Goal: Task Accomplishment & Management: Manage account settings

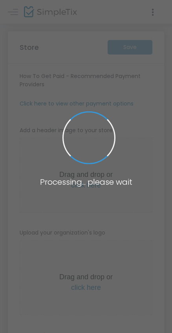
type input "https://FORVRMOOD"
radio input "true"
radio input "false"
radio input "true"
type input "FORVR MOOD"
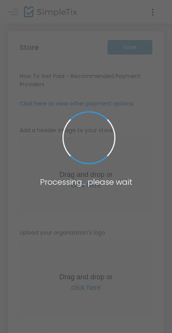
type input "4244404019"
type input "(UTC-08:00) Pacific Time (US & Canada)"
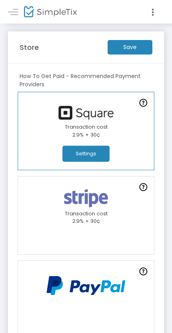
click at [136, 51] on m-button "Save" at bounding box center [129, 47] width 45 height 14
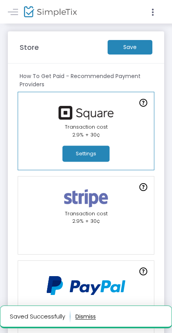
click at [89, 316] on button "button" at bounding box center [85, 316] width 20 height 13
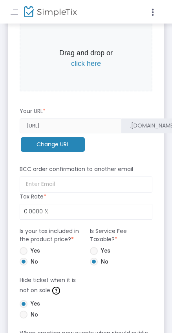
scroll to position [477, 0]
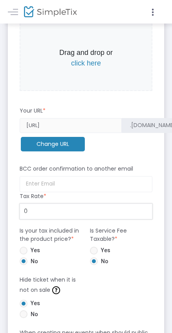
click at [54, 210] on input "0" at bounding box center [86, 211] width 132 height 15
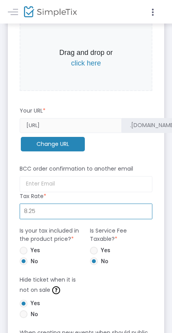
type input "8.2500 %"
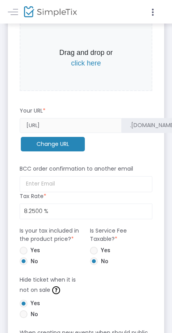
click at [132, 286] on form "How To Get Paid - Recommended Payment Providers Online Orders Transaction cost …" at bounding box center [86, 209] width 132 height 1228
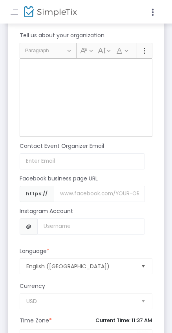
scroll to position [1040, 0]
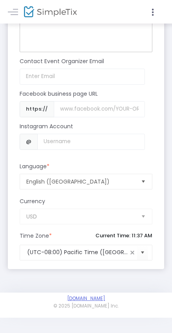
click at [94, 300] on link "[DOMAIN_NAME]" at bounding box center [86, 298] width 38 height 6
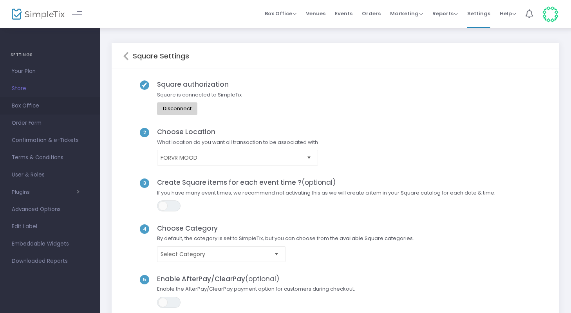
click at [22, 109] on span "Box Office" at bounding box center [50, 106] width 76 height 10
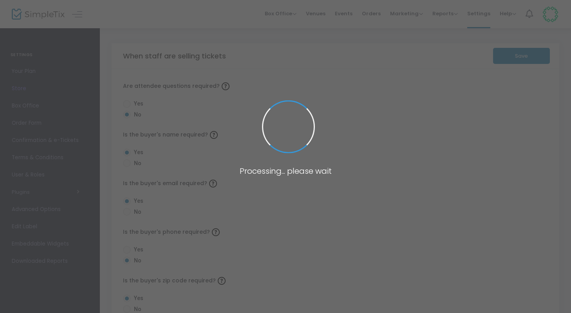
radio input "false"
radio input "true"
radio input "false"
radio input "true"
radio input "false"
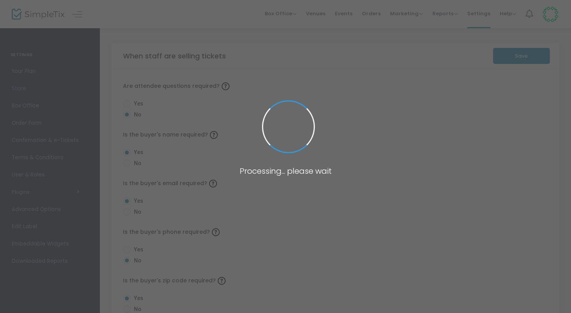
radio input "true"
radio input "false"
radio input "true"
radio input "false"
radio input "true"
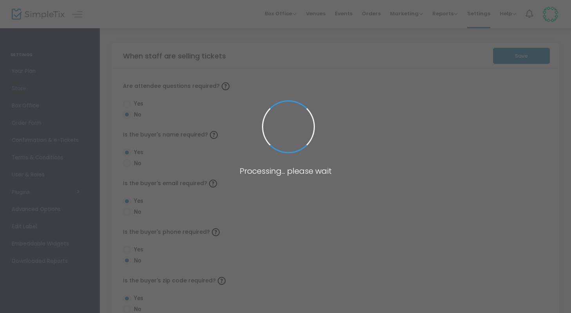
radio input "true"
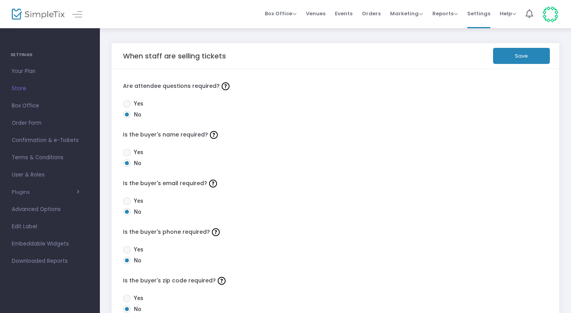
click at [130, 150] on span at bounding box center [127, 152] width 8 height 8
click at [127, 156] on input "Yes" at bounding box center [127, 156] width 0 height 0
radio input "true"
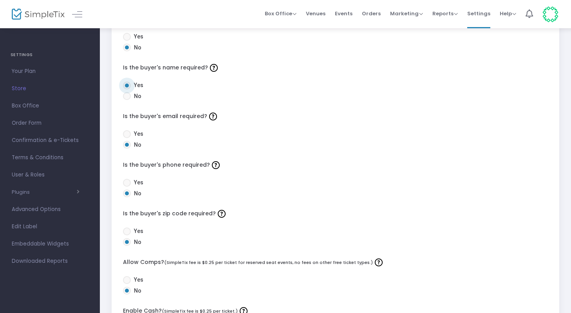
scroll to position [67, 0]
click at [128, 97] on span at bounding box center [127, 96] width 8 height 8
click at [127, 100] on input "No" at bounding box center [127, 100] width 0 height 0
radio input "true"
click at [14, 70] on span "Your Plan" at bounding box center [50, 71] width 76 height 10
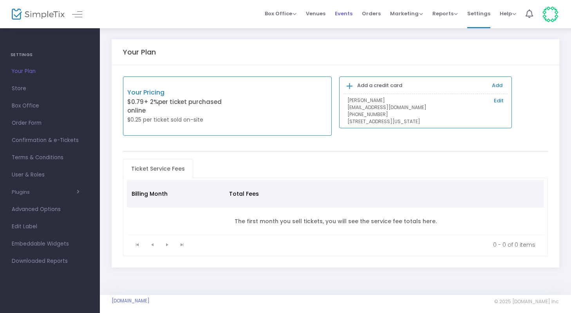
click at [338, 13] on span "Events" at bounding box center [344, 14] width 18 height 20
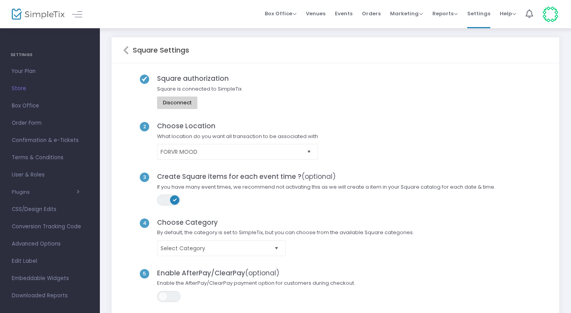
scroll to position [14, 0]
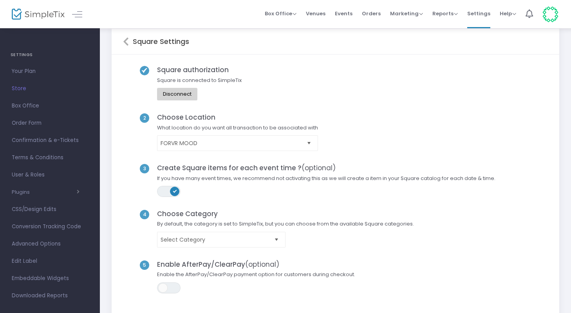
click at [173, 193] on span at bounding box center [174, 190] width 9 height 9
click at [204, 239] on span "Select Category" at bounding box center [216, 239] width 110 height 8
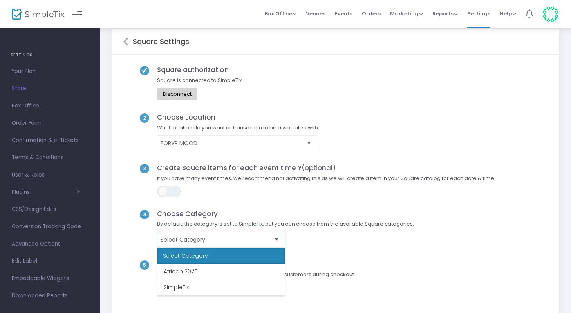
click at [197, 288] on li "SimpleTix" at bounding box center [220, 287] width 127 height 16
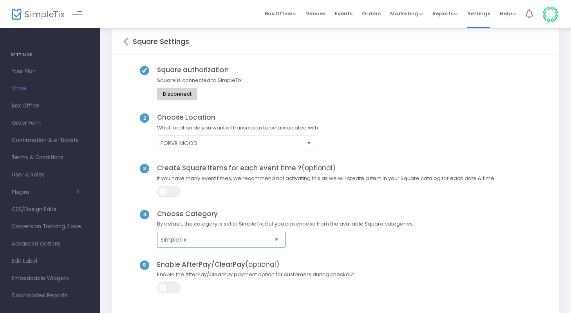
scroll to position [115, 0]
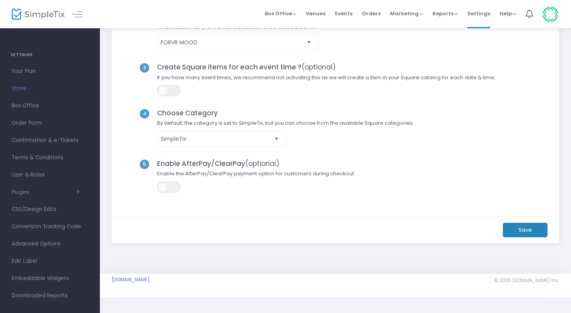
click at [526, 231] on m-button "Save" at bounding box center [525, 230] width 45 height 14
click at [542, 227] on m-button "Save" at bounding box center [525, 230] width 45 height 14
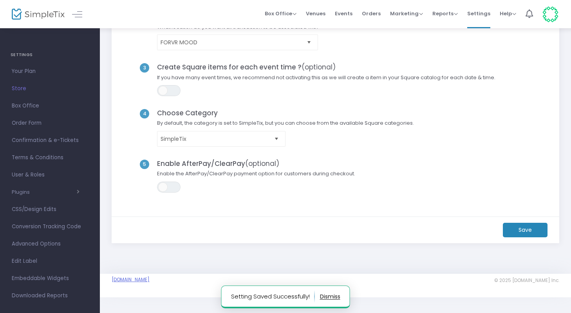
click at [150, 279] on link "[DOMAIN_NAME]" at bounding box center [131, 279] width 38 height 6
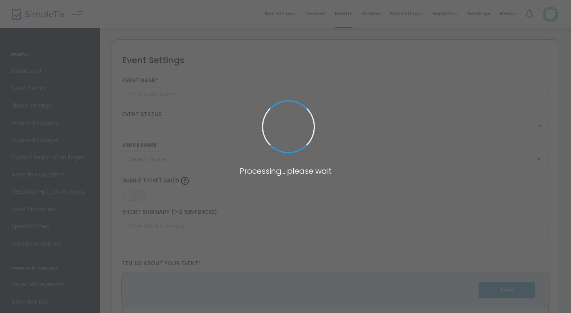
type input "Perfume & Pilates - [GEOGRAPHIC_DATA]"
type textarea "We’re taking over a local studio in [GEOGRAPHIC_DATA] for an exclusive Pilates …"
type input "8.2500 %"
type input "Register Now"
type input "To Be Announced"
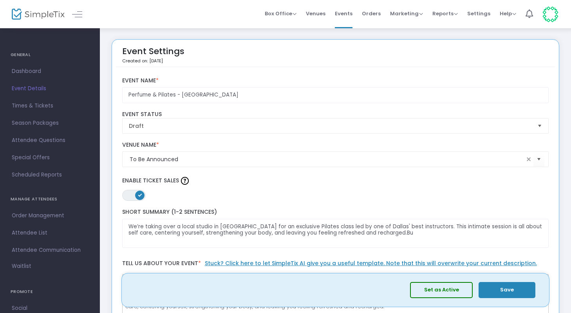
click at [446, 291] on button "Set as Active" at bounding box center [441, 290] width 63 height 16
click at [501, 288] on button "Save" at bounding box center [507, 290] width 57 height 16
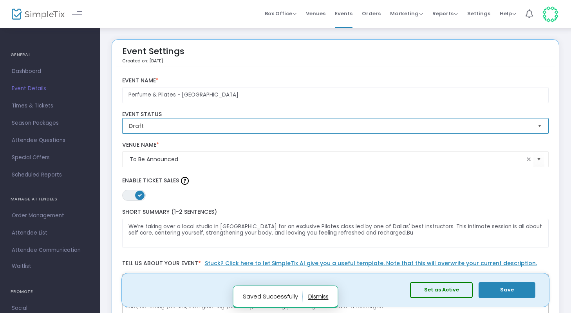
click at [284, 127] on span "Draft" at bounding box center [330, 126] width 403 height 8
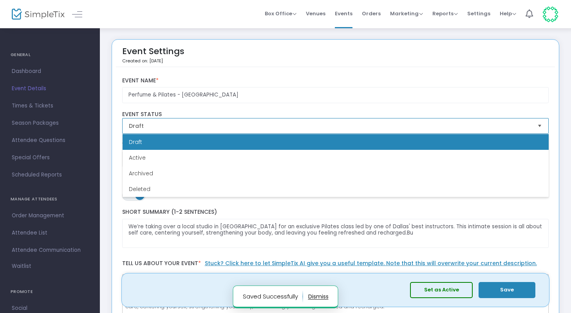
click at [271, 159] on li "Active" at bounding box center [336, 158] width 426 height 16
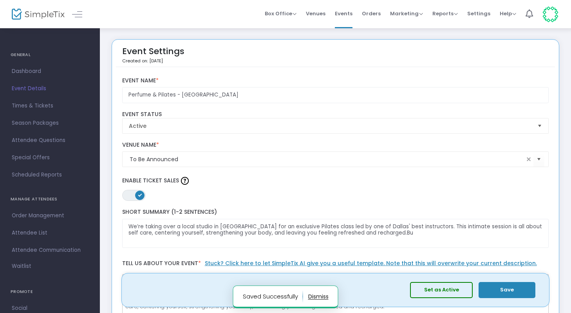
click at [503, 291] on button "Save" at bounding box center [507, 290] width 57 height 16
click at [513, 290] on button "Save" at bounding box center [507, 290] width 57 height 16
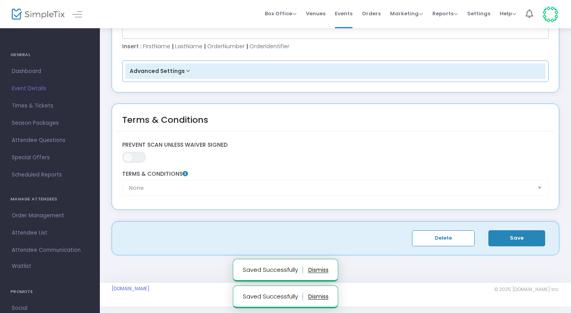
scroll to position [1247, 0]
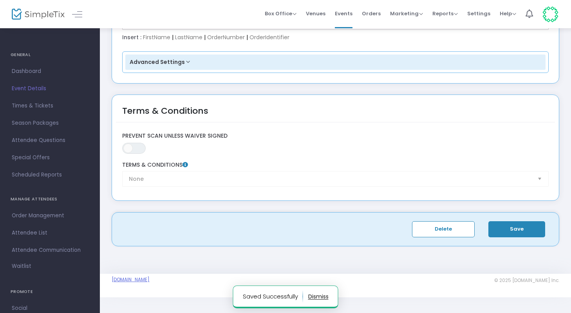
click at [146, 280] on link "[DOMAIN_NAME]" at bounding box center [131, 279] width 38 height 6
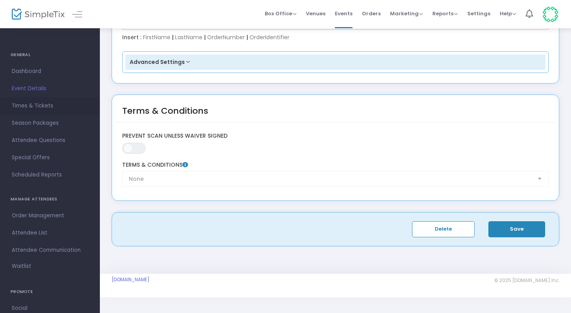
click at [34, 103] on span "Times & Tickets" at bounding box center [50, 106] width 76 height 10
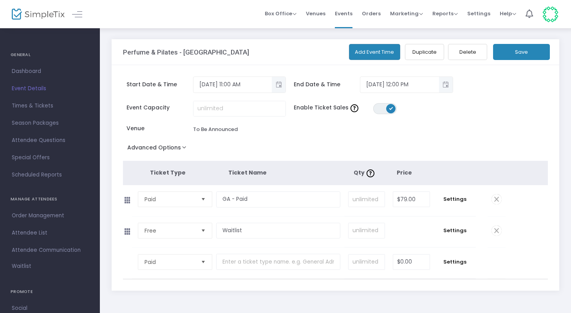
scroll to position [11, 0]
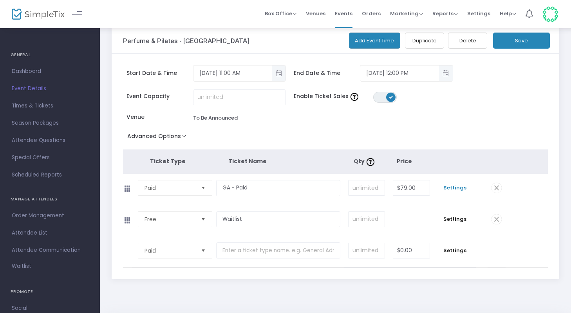
click at [465, 188] on span "Settings" at bounding box center [455, 188] width 34 height 8
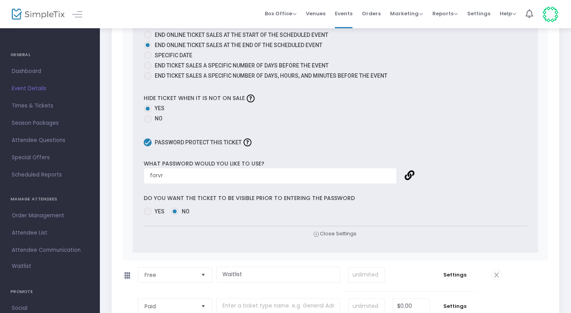
scroll to position [511, 0]
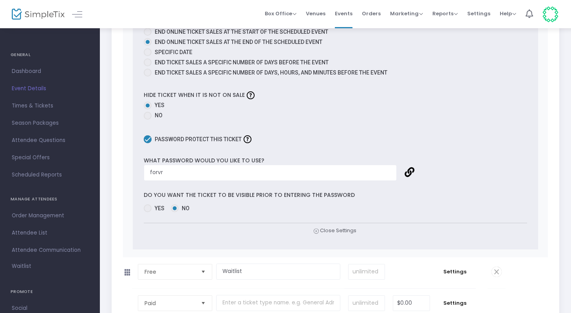
click at [146, 208] on span at bounding box center [148, 208] width 8 height 8
click at [147, 212] on input "Yes" at bounding box center [147, 212] width 0 height 0
radio input "true"
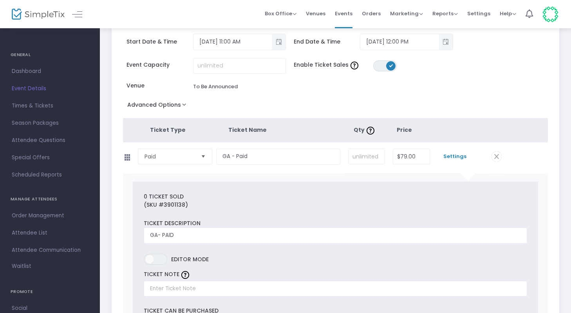
scroll to position [0, 0]
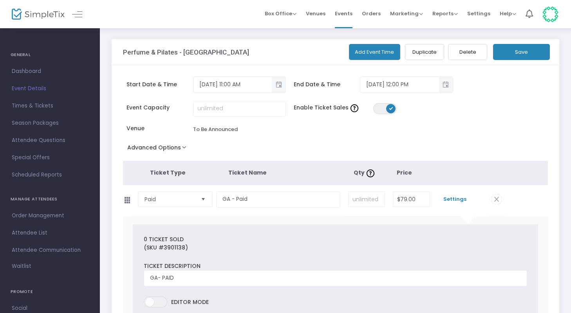
click at [525, 51] on button "Save" at bounding box center [521, 52] width 57 height 16
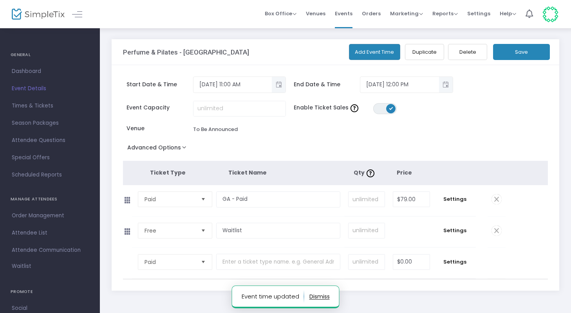
click at [525, 55] on button "Save" at bounding box center [521, 52] width 57 height 16
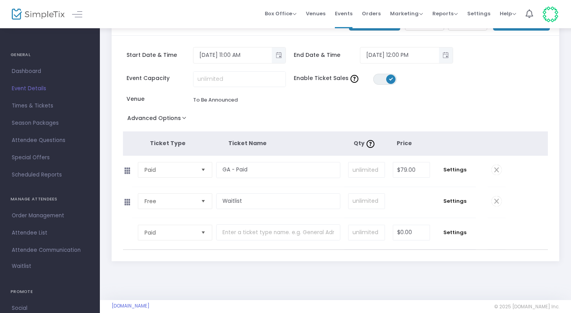
scroll to position [55, 0]
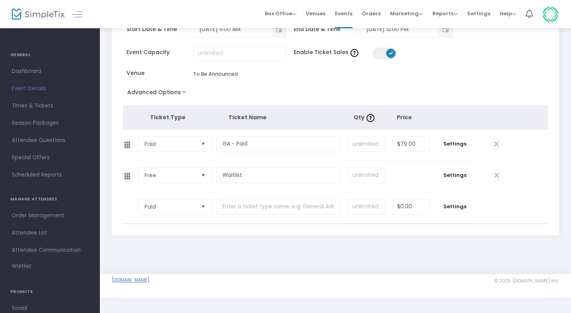
click at [150, 281] on link "[DOMAIN_NAME]" at bounding box center [131, 280] width 38 height 6
click at [450, 144] on span "Settings" at bounding box center [455, 144] width 34 height 8
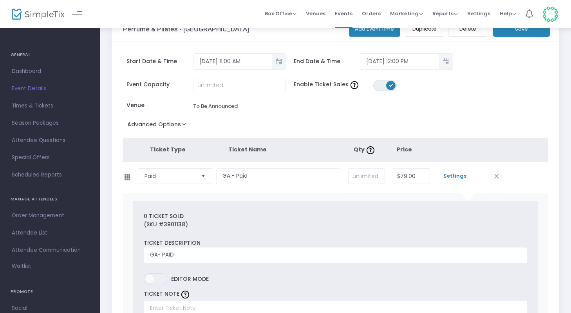
scroll to position [0, 0]
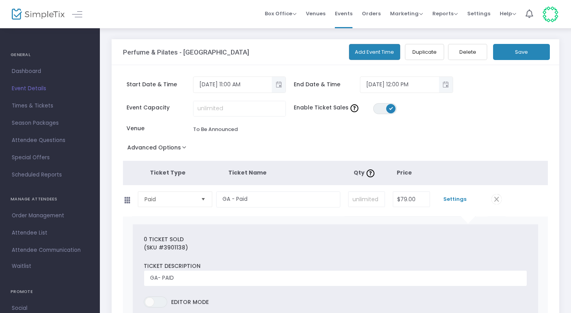
click at [344, 11] on span "Events" at bounding box center [344, 14] width 18 height 20
